Goal: Information Seeking & Learning: Learn about a topic

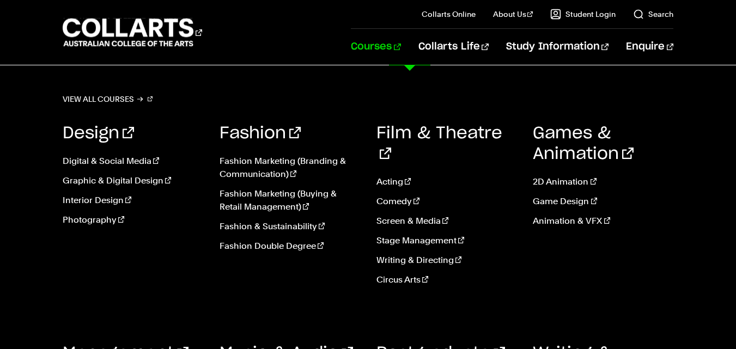
drag, startPoint x: 0, startPoint y: 0, endPoint x: 410, endPoint y: 46, distance: 412.3
click at [400, 46] on link "Courses" at bounding box center [376, 47] width 50 height 36
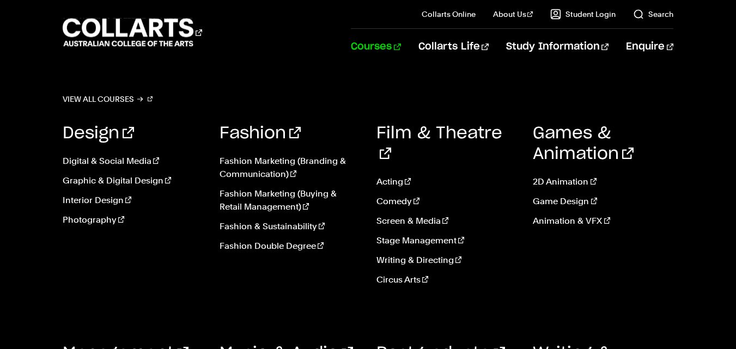
scroll to position [1504, 0]
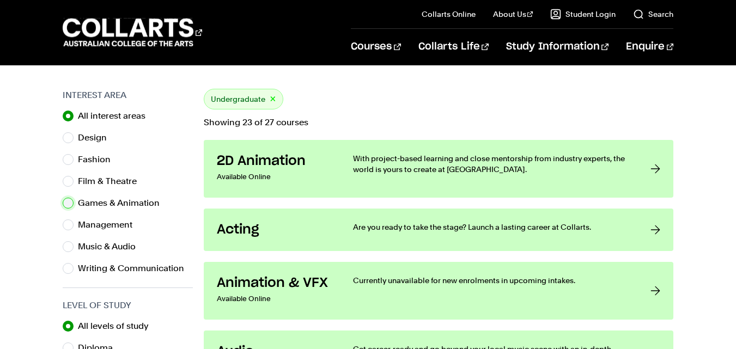
click at [66, 206] on input "Games & Animation" at bounding box center [68, 203] width 11 height 11
radio input "true"
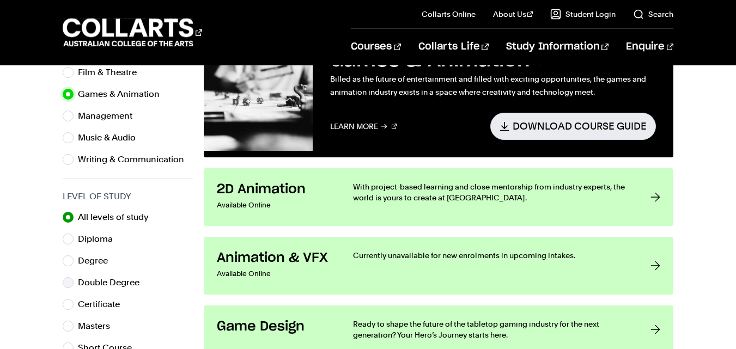
scroll to position [545, 0]
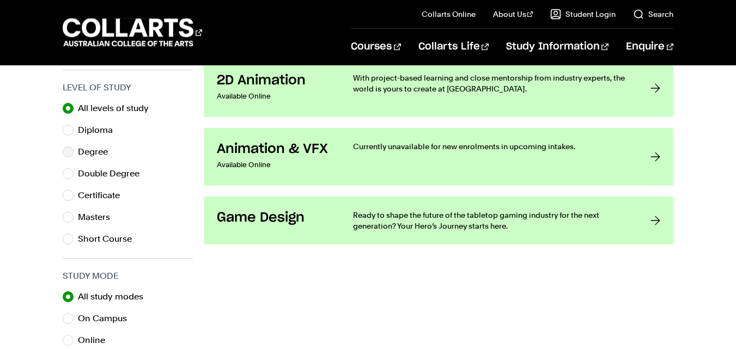
click at [74, 153] on div "Degree" at bounding box center [128, 151] width 130 height 15
click at [69, 154] on input "Degree" at bounding box center [68, 152] width 11 height 11
radio input "true"
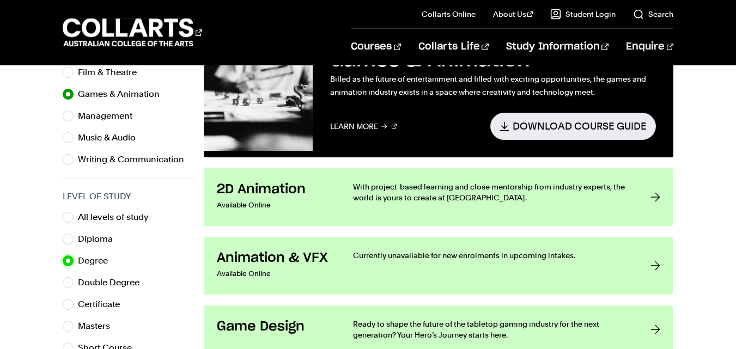
scroll to position [490, 0]
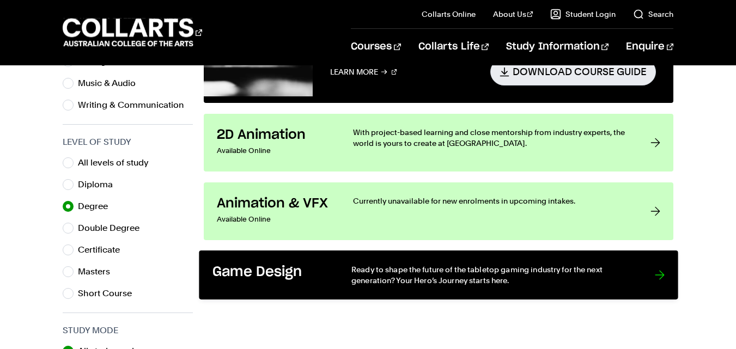
drag, startPoint x: 580, startPoint y: 263, endPoint x: 564, endPoint y: 270, distance: 17.3
click at [564, 270] on p "Ready to shape the future of the tabletop gaming industry for the next generati…" at bounding box center [491, 275] width 281 height 22
